Goal: Task Accomplishment & Management: Use online tool/utility

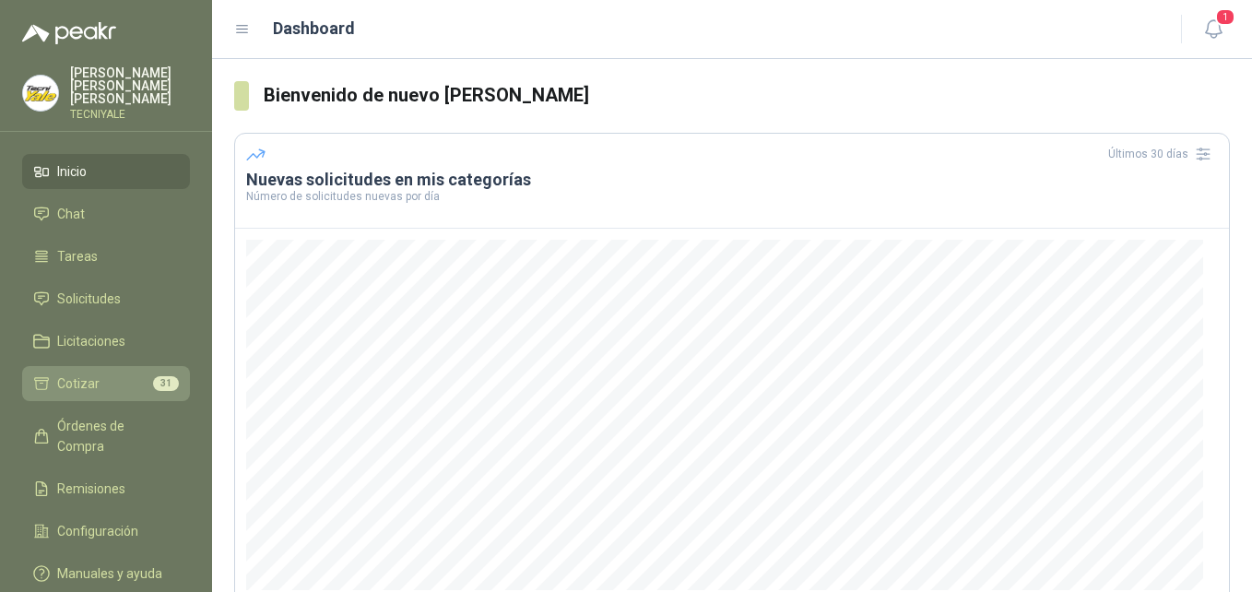
click at [80, 383] on span "Cotizar" at bounding box center [78, 383] width 42 height 20
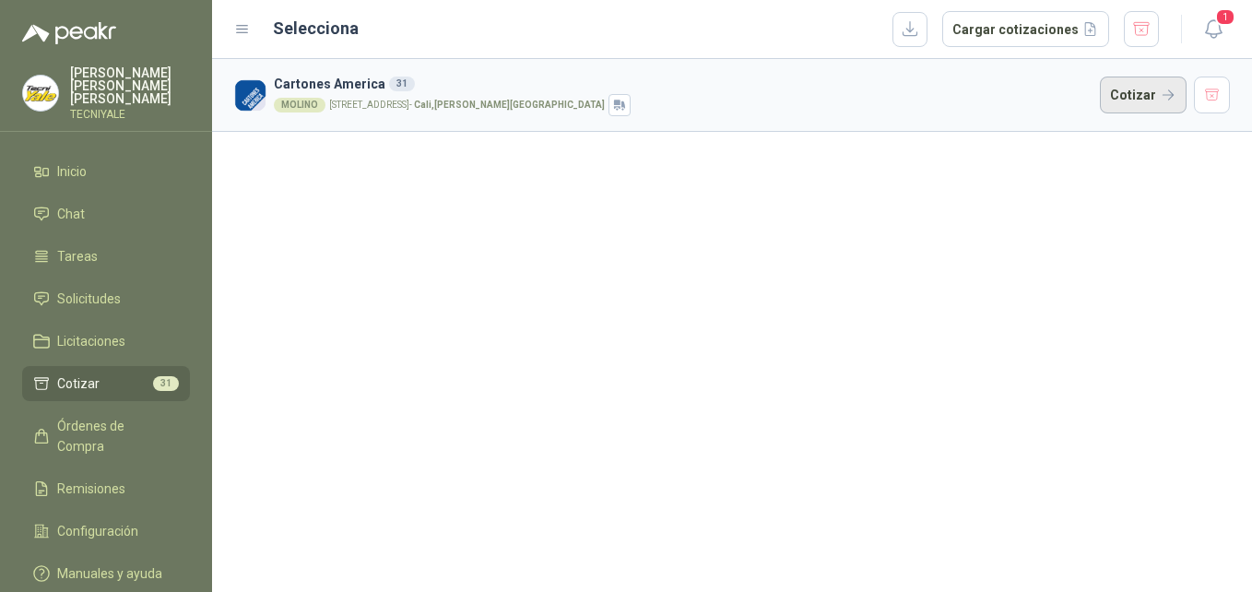
click at [1138, 95] on button "Cotizar" at bounding box center [1143, 95] width 87 height 37
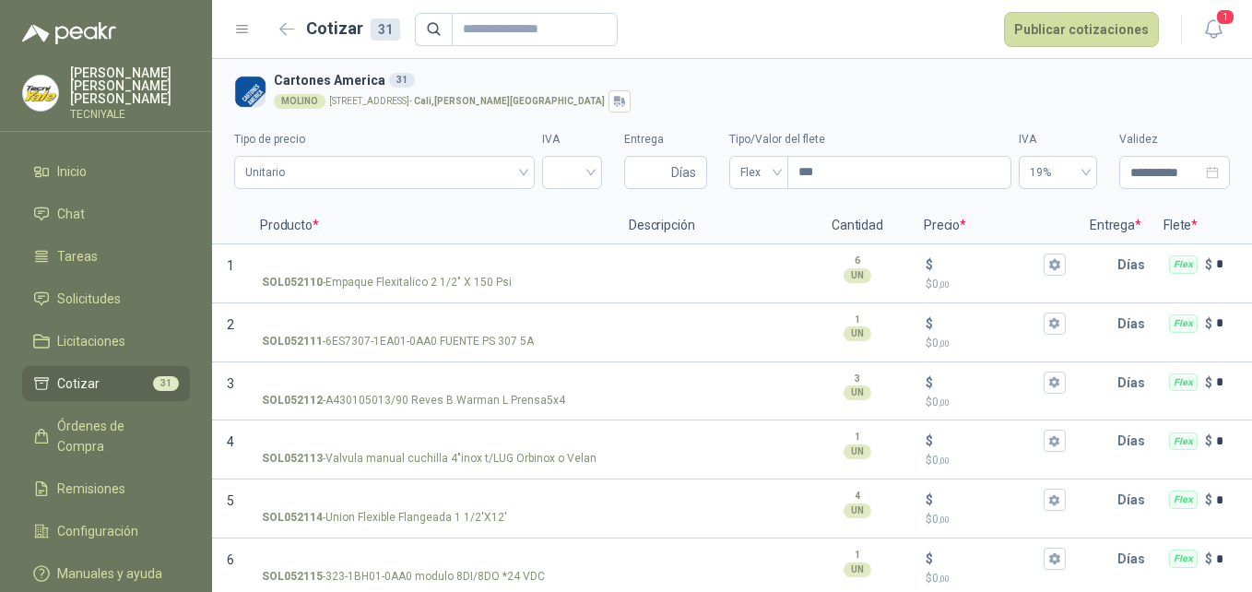
scroll to position [1492, 0]
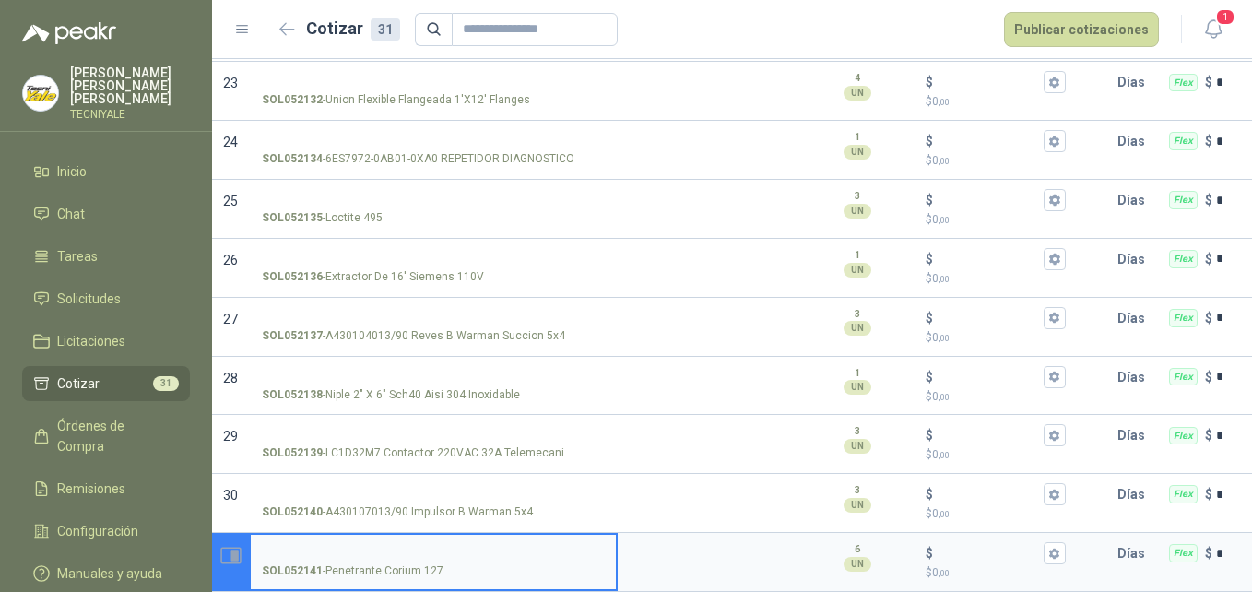
click at [234, 556] on p "31" at bounding box center [230, 562] width 37 height 59
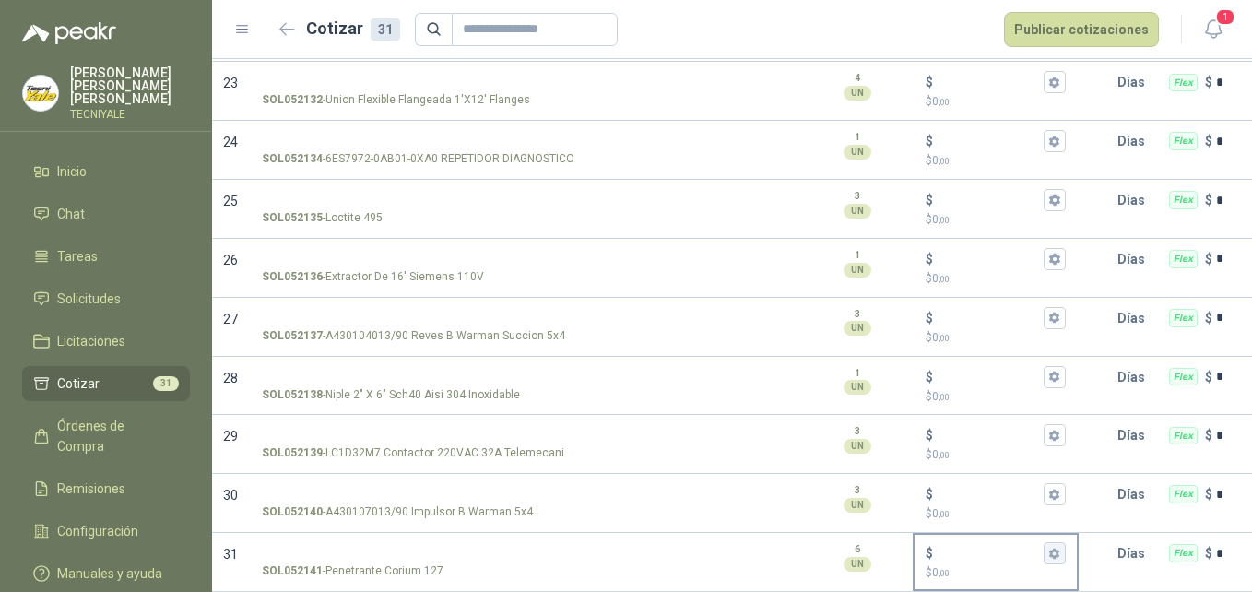
click at [1055, 548] on icon "button" at bounding box center [1054, 553] width 10 height 11
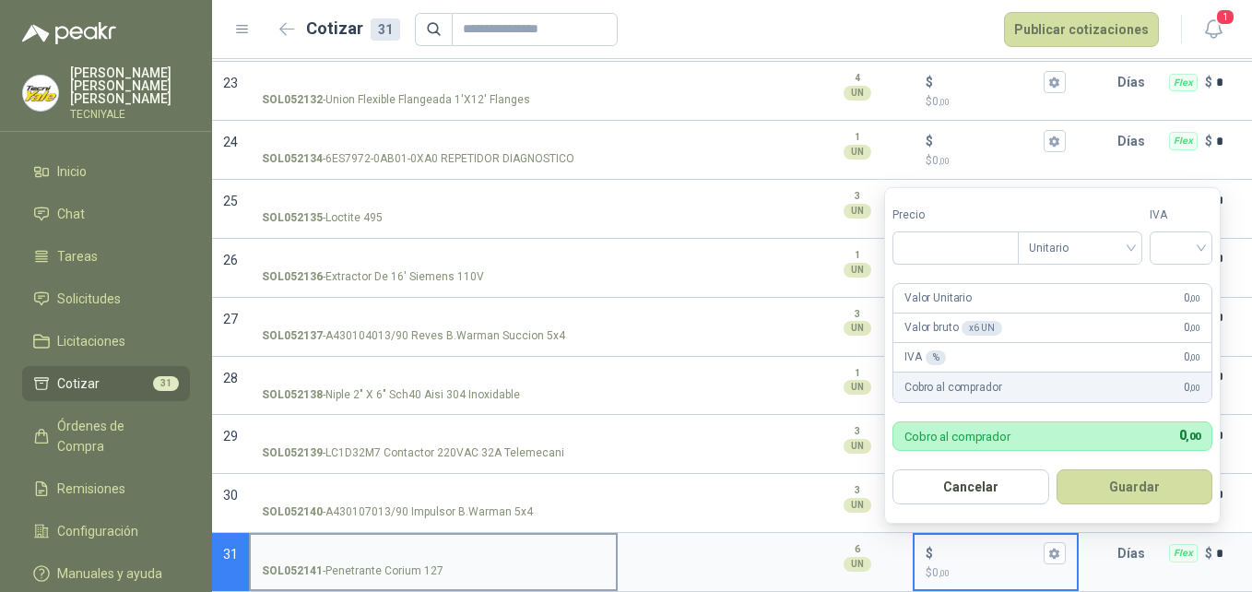
click at [525, 547] on label "SOL052141 - Penetrante Corium 127" at bounding box center [433, 561] width 365 height 53
click at [525, 547] on input "SOL052141 - Penetrante Corium 127" at bounding box center [433, 554] width 343 height 14
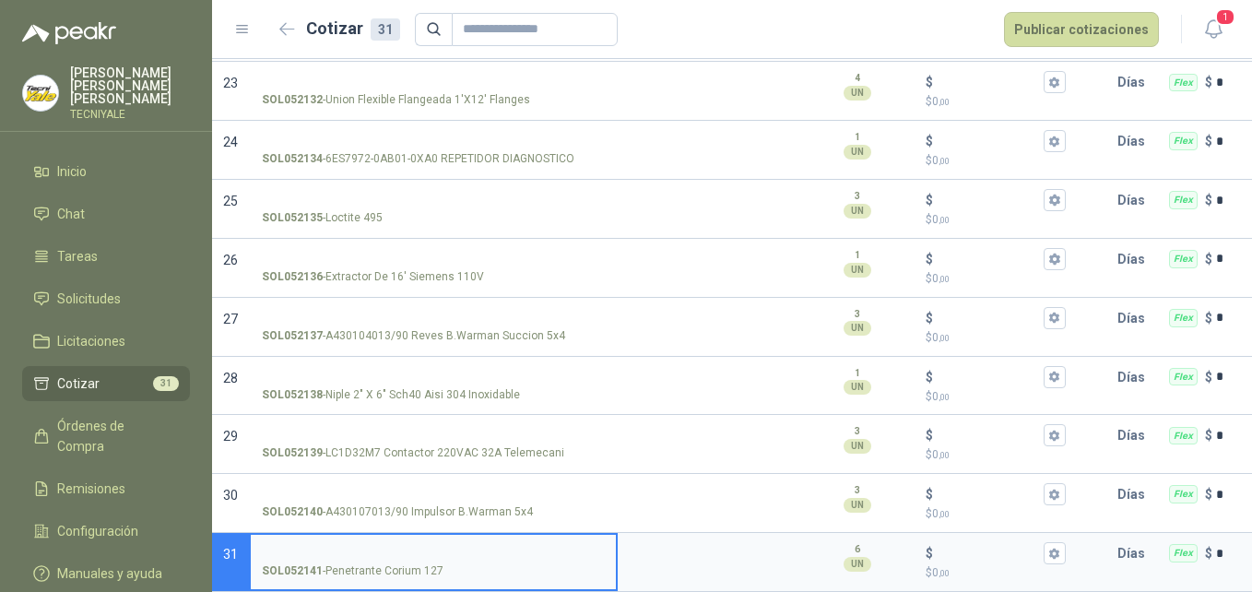
click at [302, 562] on strong "SOL052141" at bounding box center [292, 571] width 61 height 18
click at [302, 557] on input "SOL052141 - Penetrante Corium 127" at bounding box center [433, 554] width 343 height 14
click at [1064, 546] on button "$ $ 0 ,00" at bounding box center [1055, 553] width 22 height 22
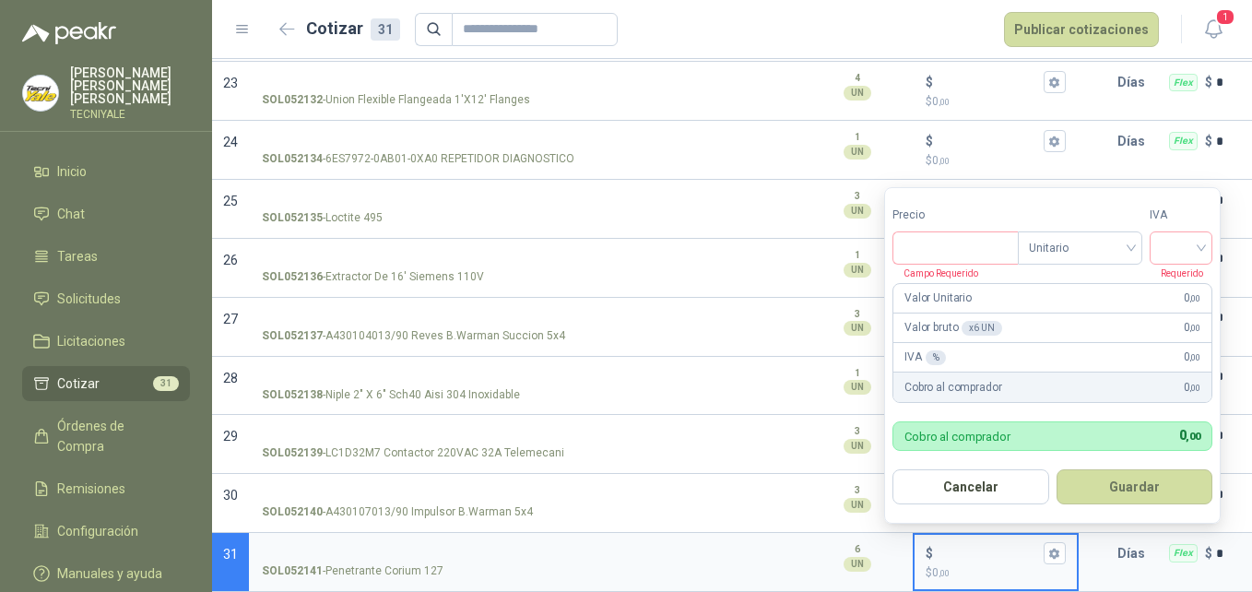
click at [1005, 547] on input "$ $ 0 ,00" at bounding box center [988, 554] width 103 height 14
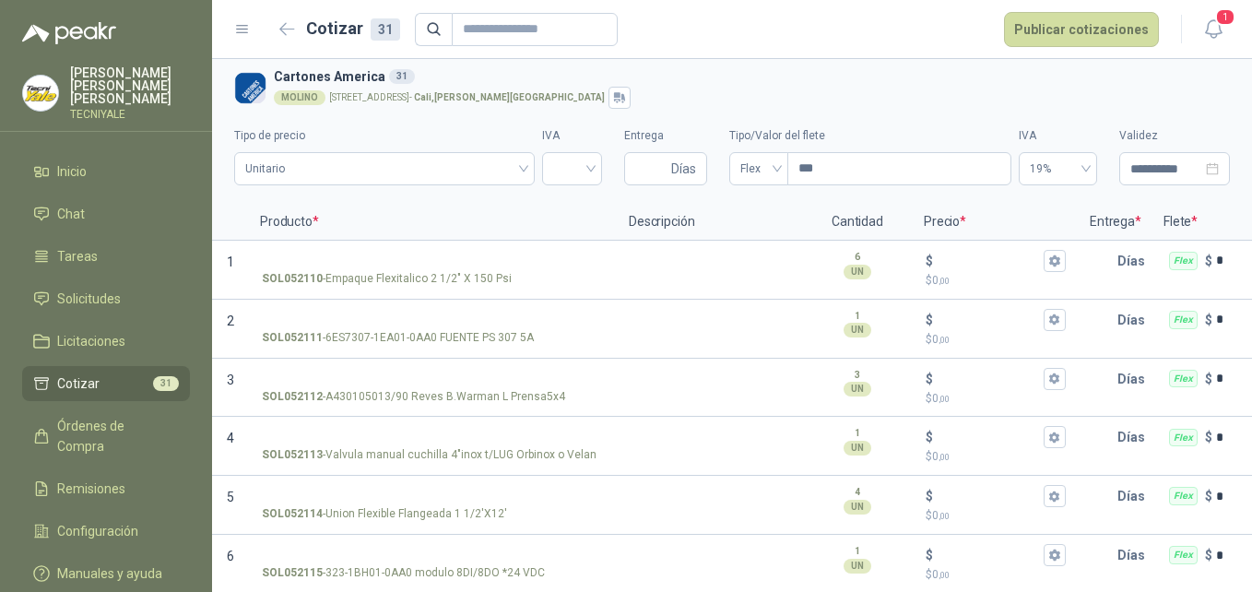
scroll to position [0, 0]
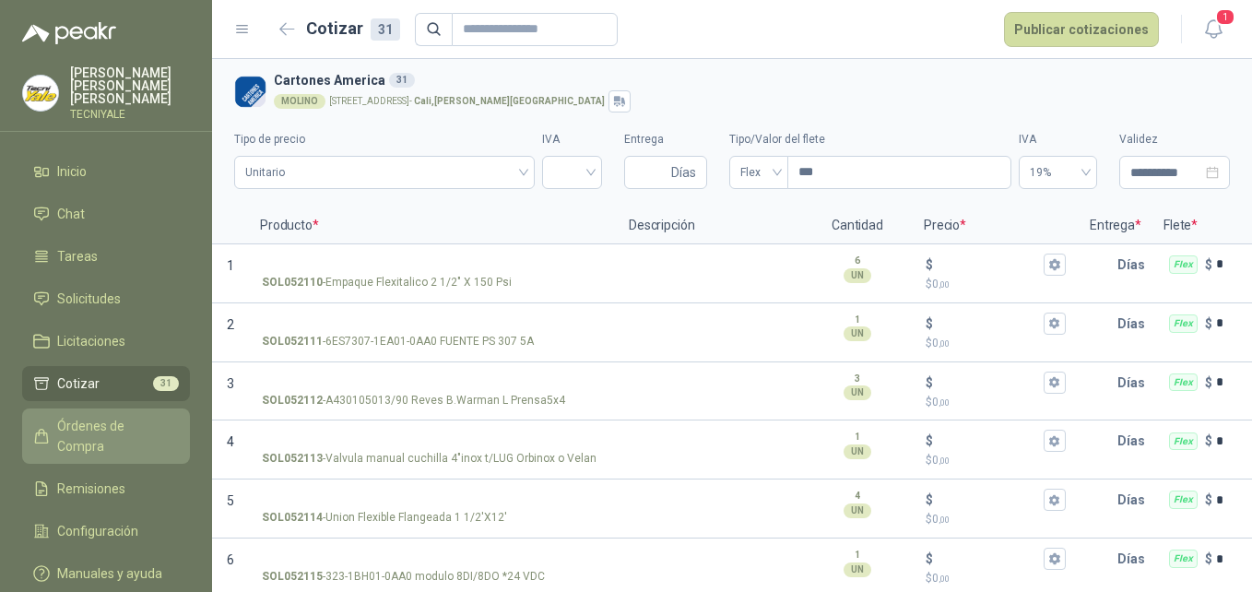
click at [124, 430] on span "Órdenes de Compra" at bounding box center [114, 436] width 115 height 41
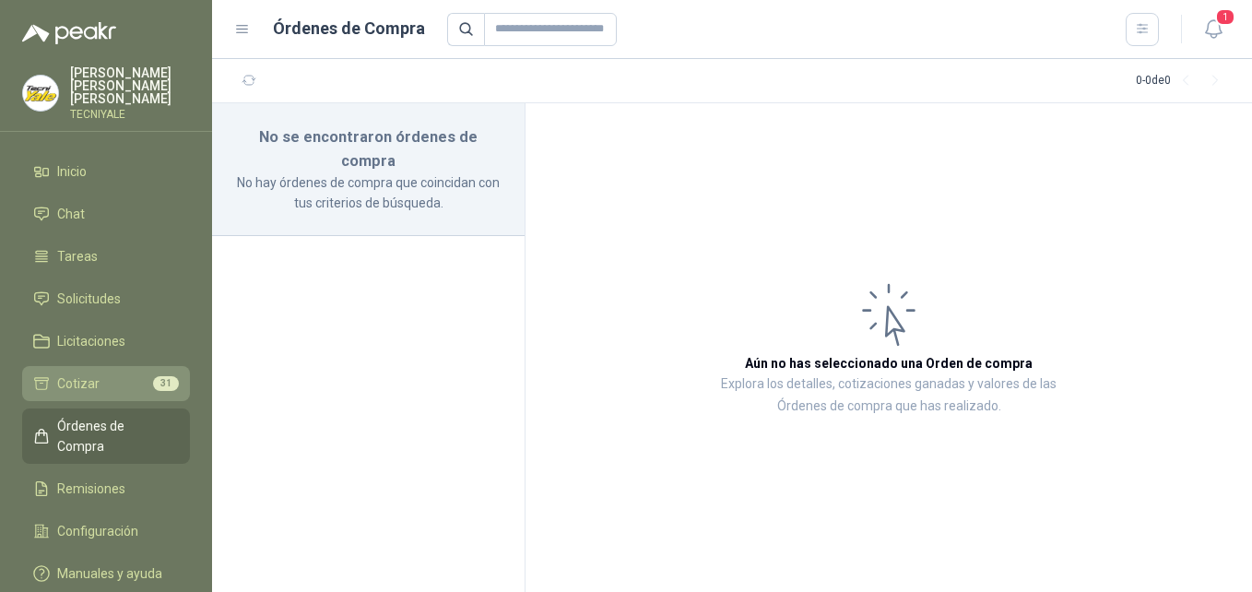
click at [88, 383] on span "Cotizar" at bounding box center [78, 383] width 42 height 20
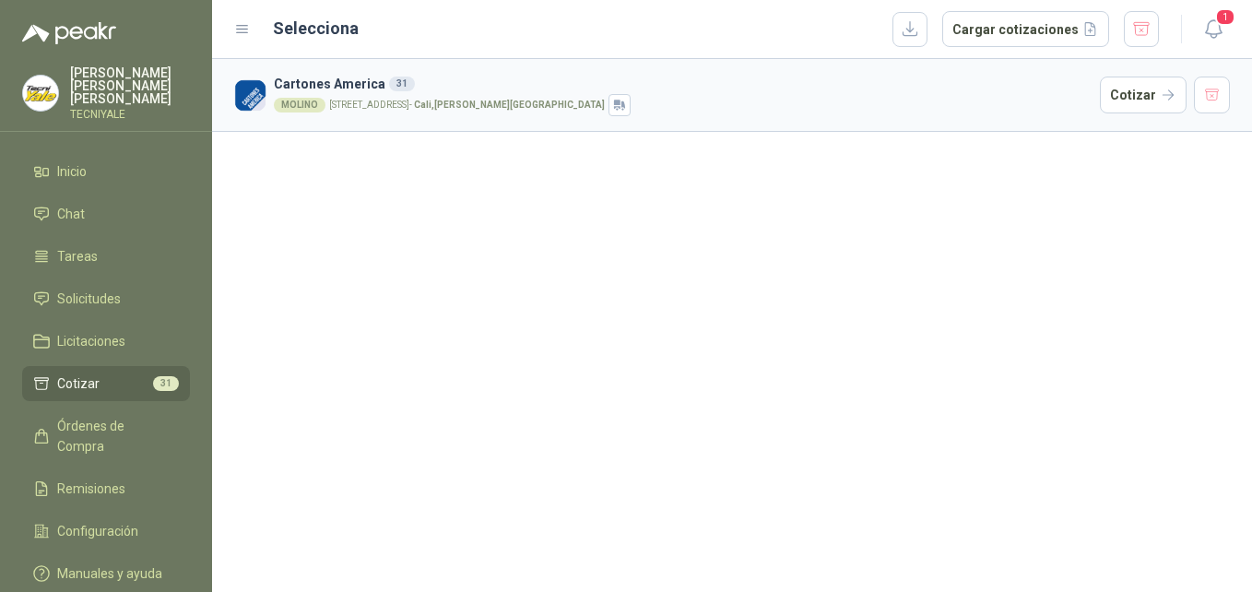
click at [488, 107] on strong "Cali , [PERSON_NAME][GEOGRAPHIC_DATA]" at bounding box center [509, 105] width 191 height 10
click at [1221, 103] on button "button" at bounding box center [1212, 95] width 37 height 37
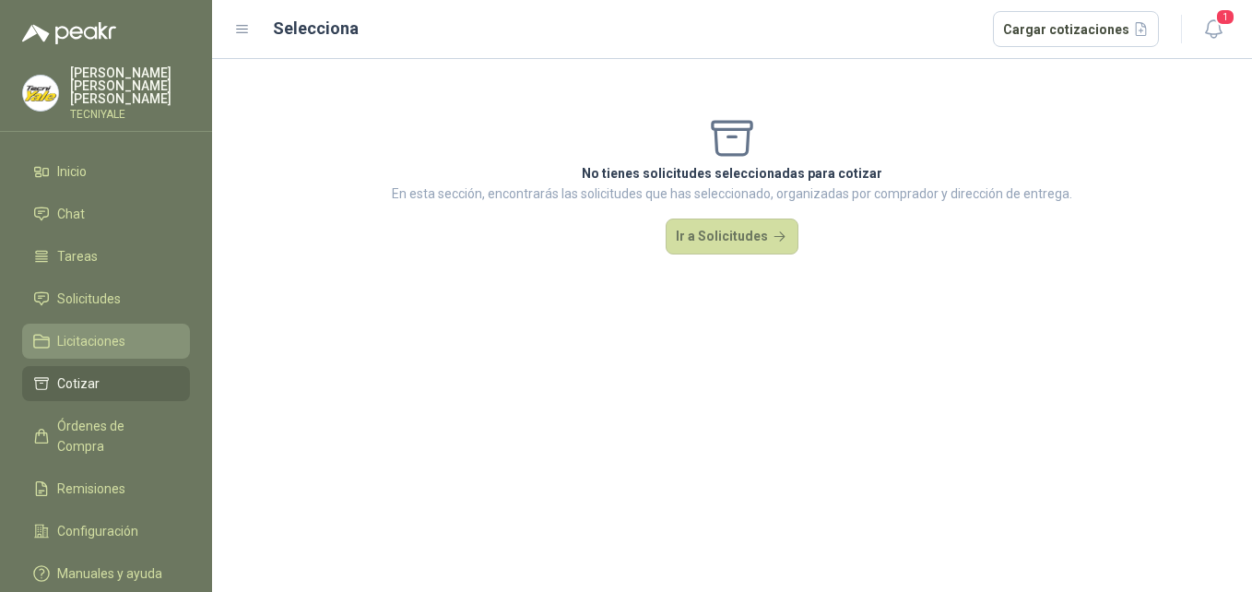
click at [101, 339] on span "Licitaciones" at bounding box center [91, 341] width 68 height 20
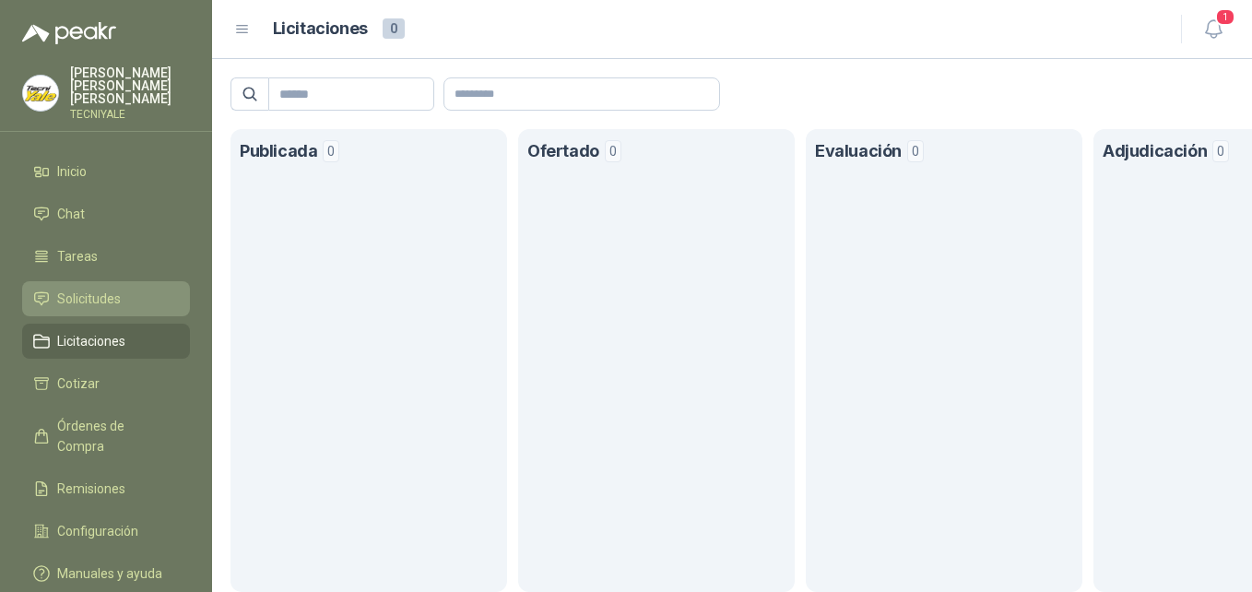
click at [103, 294] on span "Solicitudes" at bounding box center [89, 299] width 64 height 20
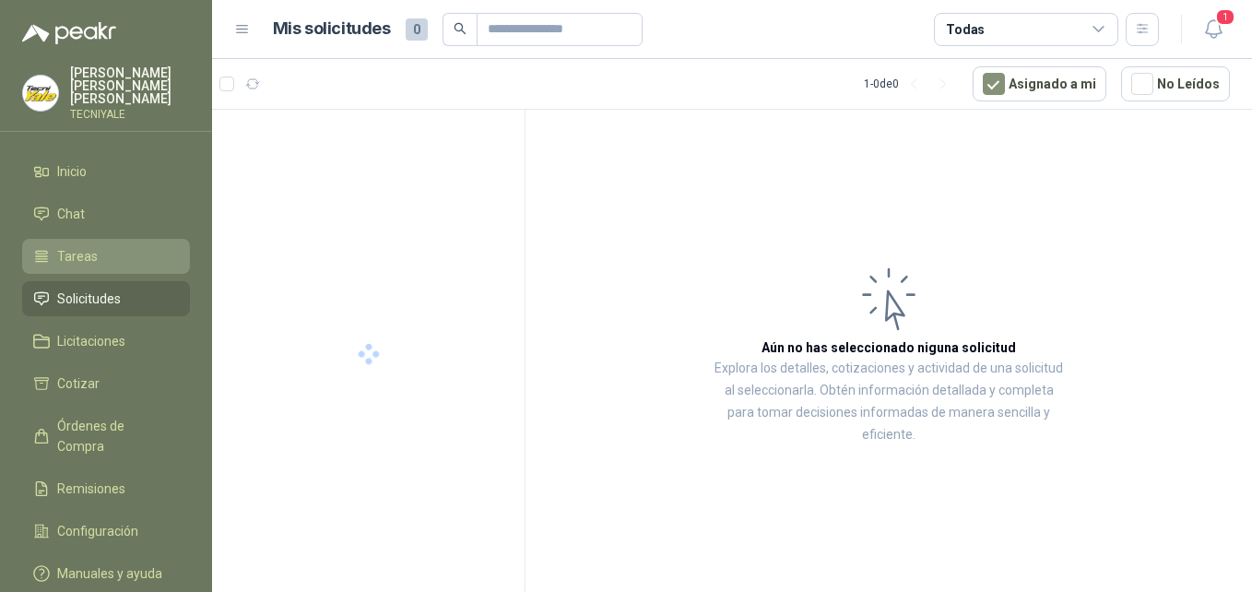
click at [86, 253] on span "Tareas" at bounding box center [77, 256] width 41 height 20
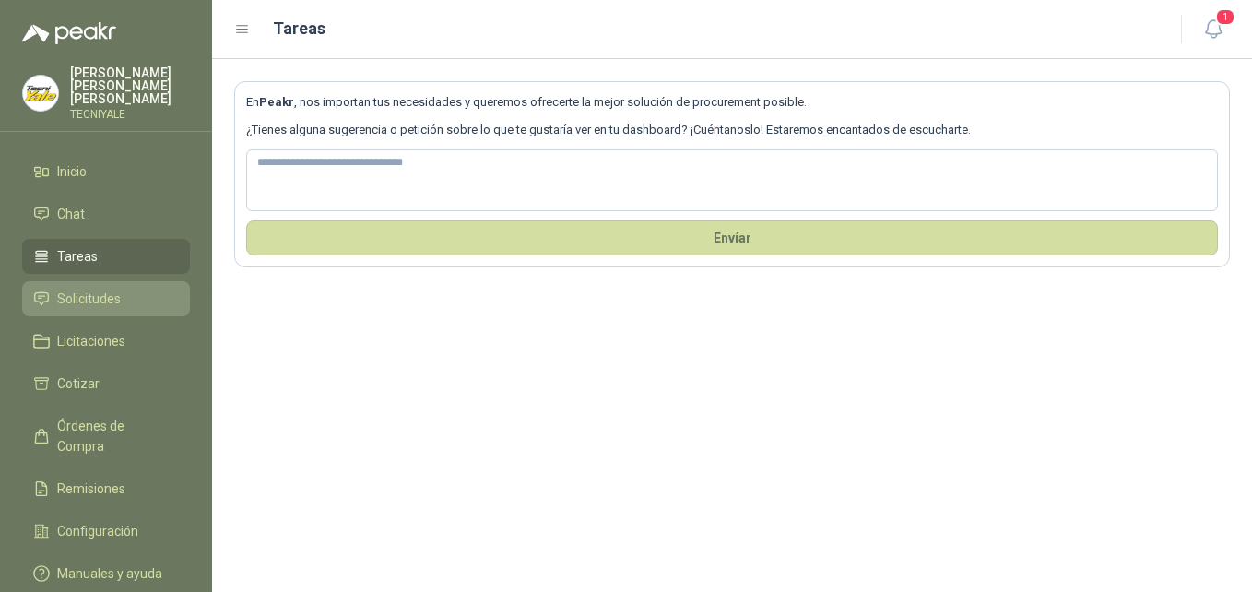
click at [94, 289] on span "Solicitudes" at bounding box center [89, 299] width 64 height 20
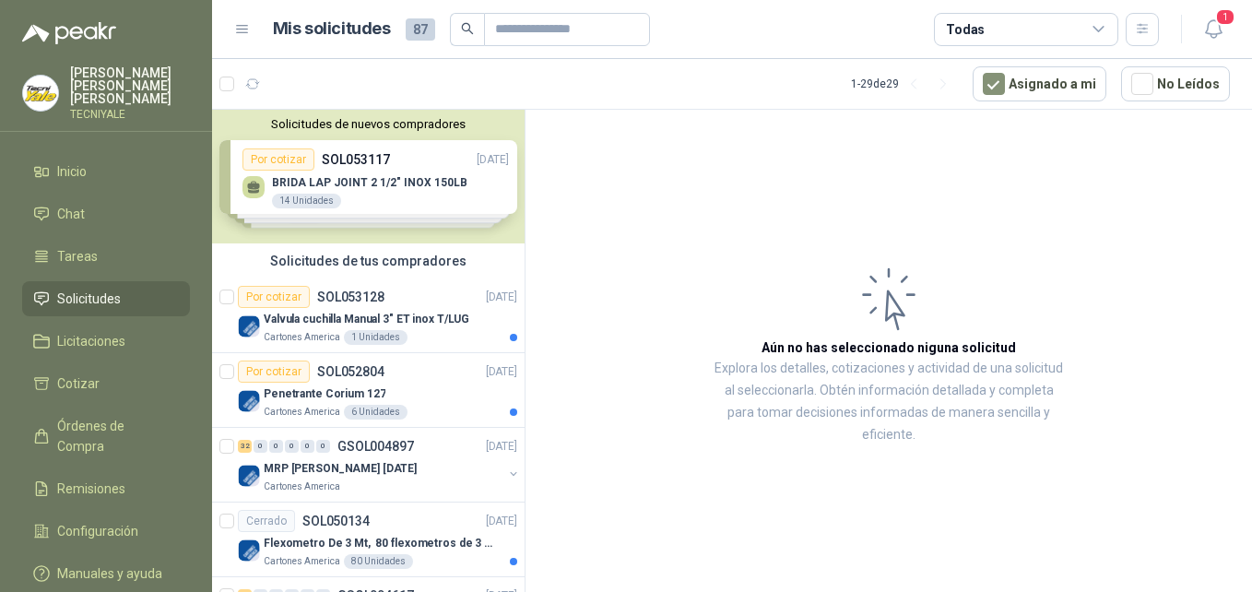
click at [343, 194] on div "Solicitudes de nuevos compradores Por cotizar SOL053117 [DATE] BRIDA LAP JOINT …" at bounding box center [368, 177] width 312 height 134
